Goal: Find specific page/section: Find specific page/section

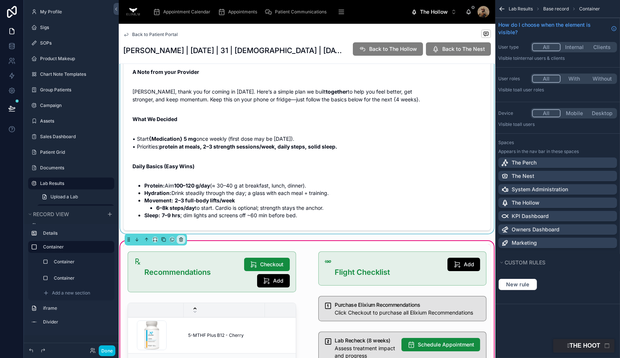
scroll to position [100, 0]
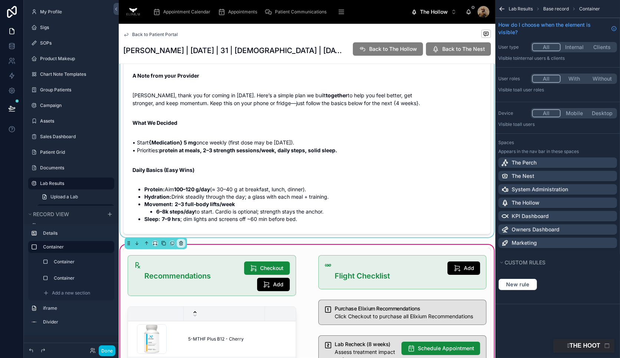
click at [243, 156] on div at bounding box center [307, 105] width 377 height 265
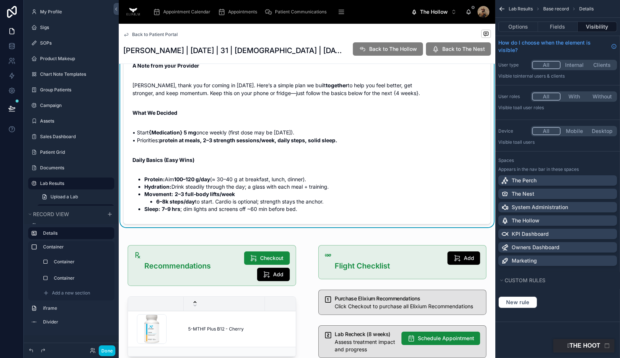
scroll to position [114, 0]
